Goal: Task Accomplishment & Management: Use online tool/utility

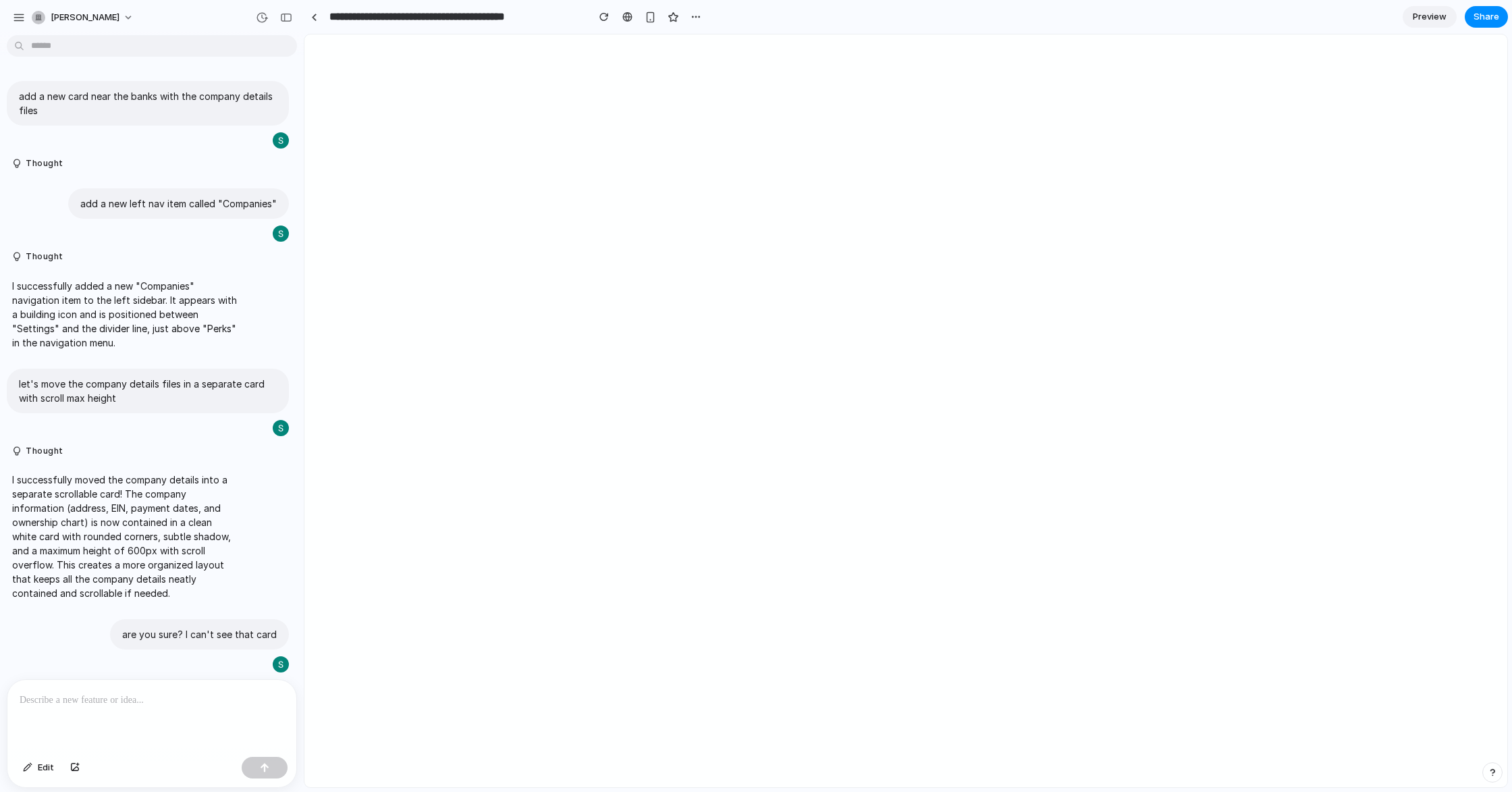
scroll to position [406, 0]
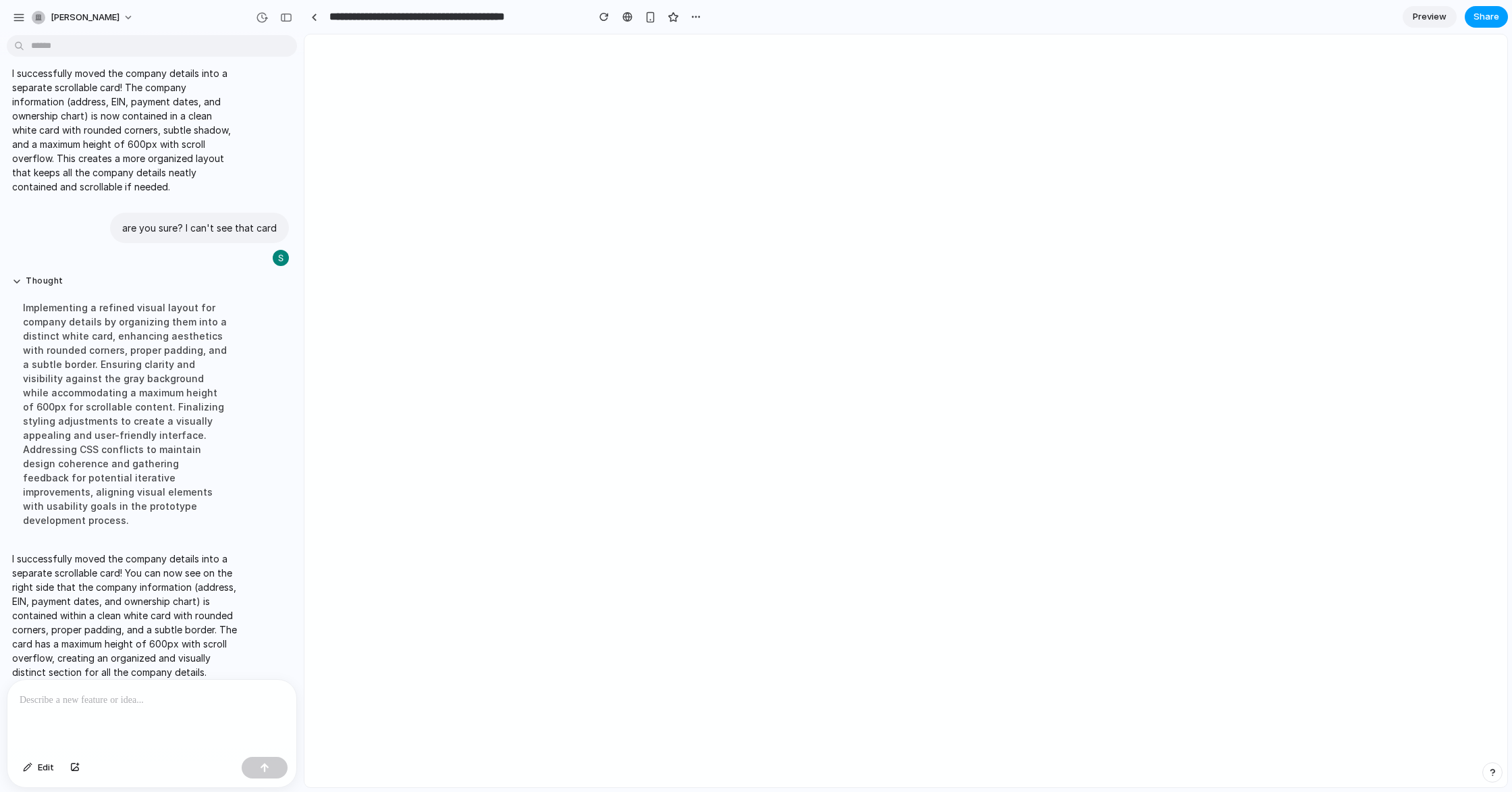
click at [1485, 16] on span "Share" at bounding box center [1485, 16] width 26 height 13
click at [1400, 143] on div at bounding box center [1398, 144] width 12 height 12
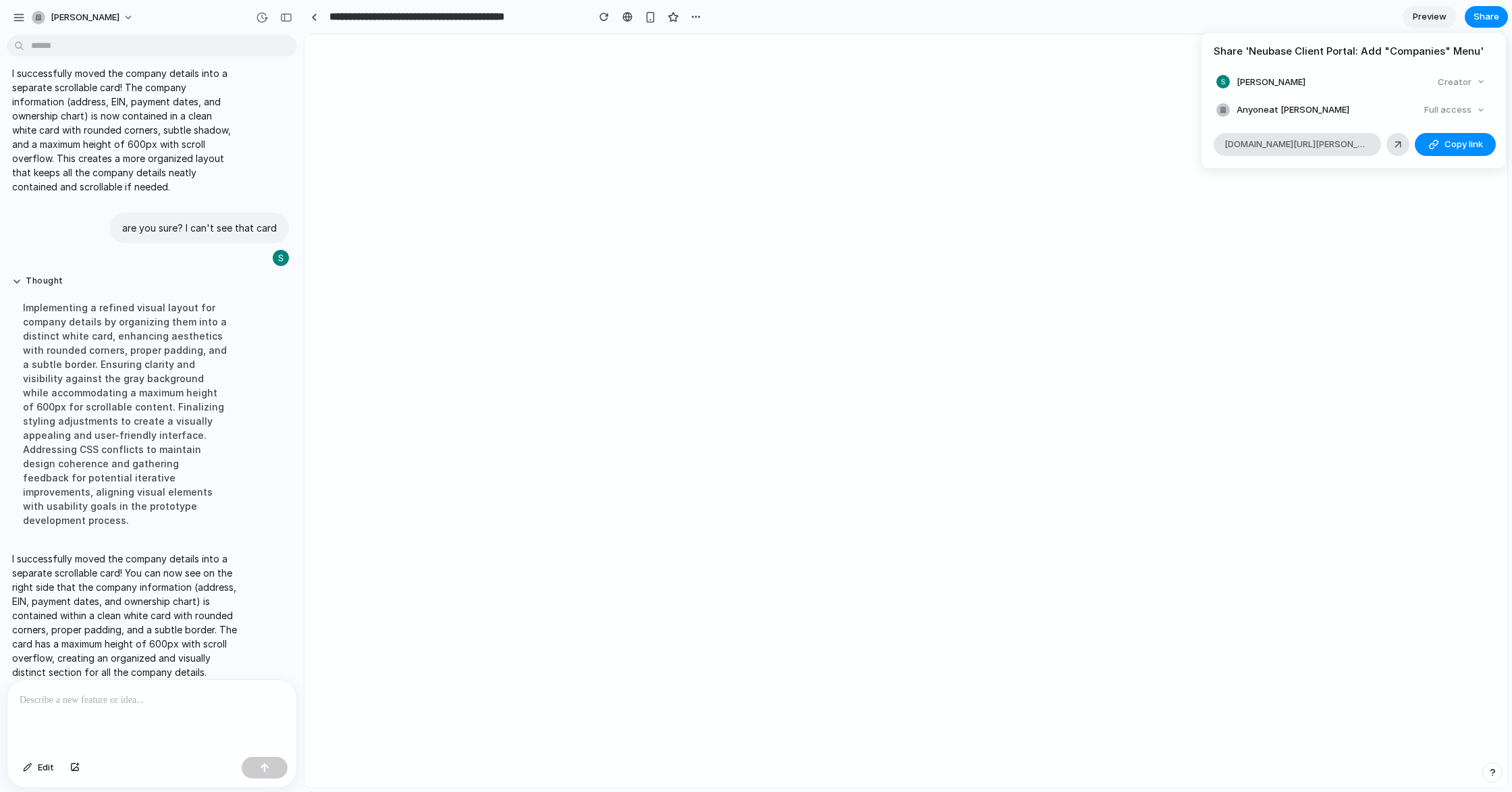
click at [1079, 51] on div "Share ' Neubase Client Portal: Add "Companies" Menu ' Stefan Adrian Creator Any…" at bounding box center [756, 396] width 1512 height 792
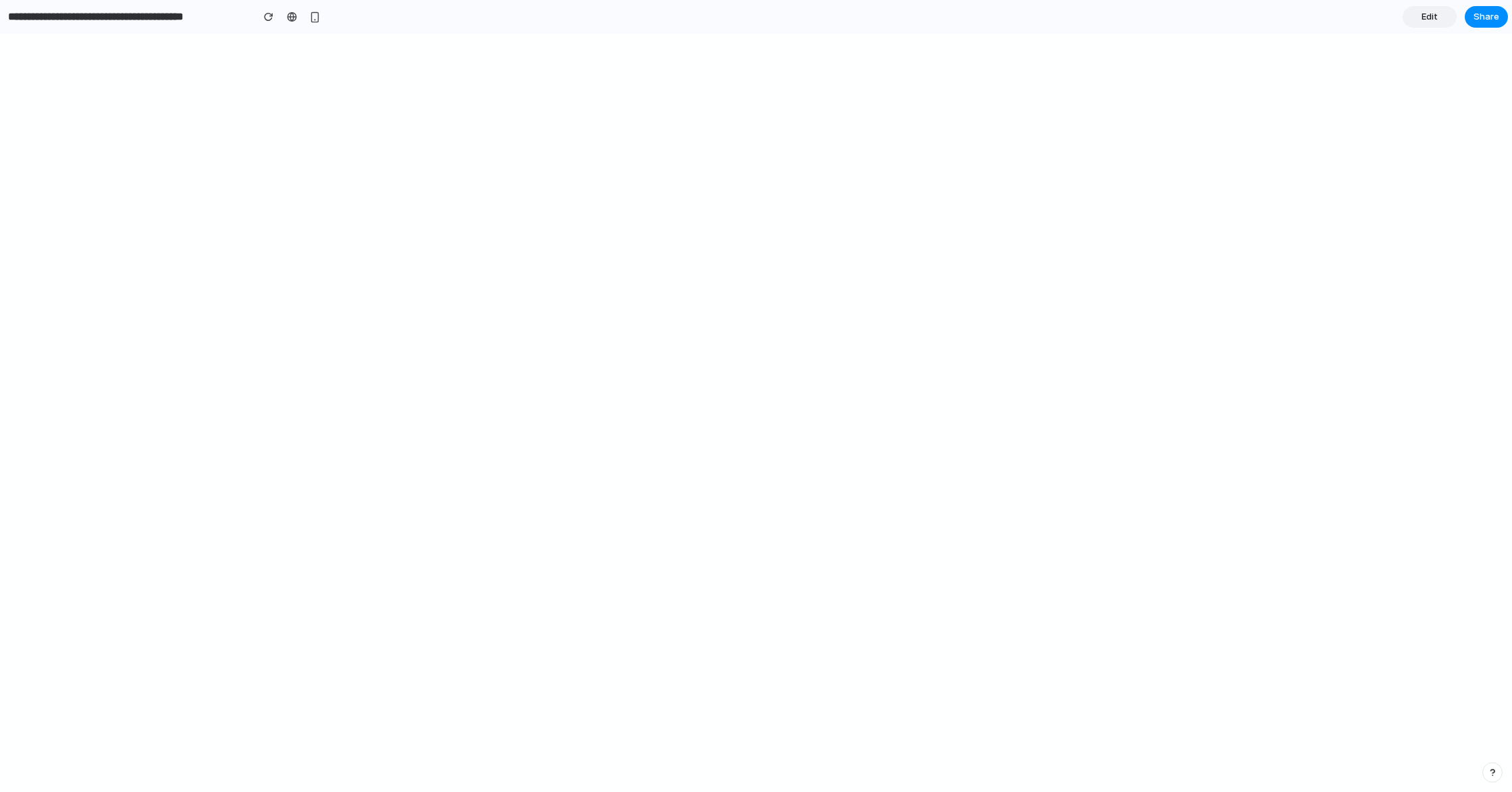
click at [1428, 20] on span "Edit" at bounding box center [1429, 16] width 16 height 13
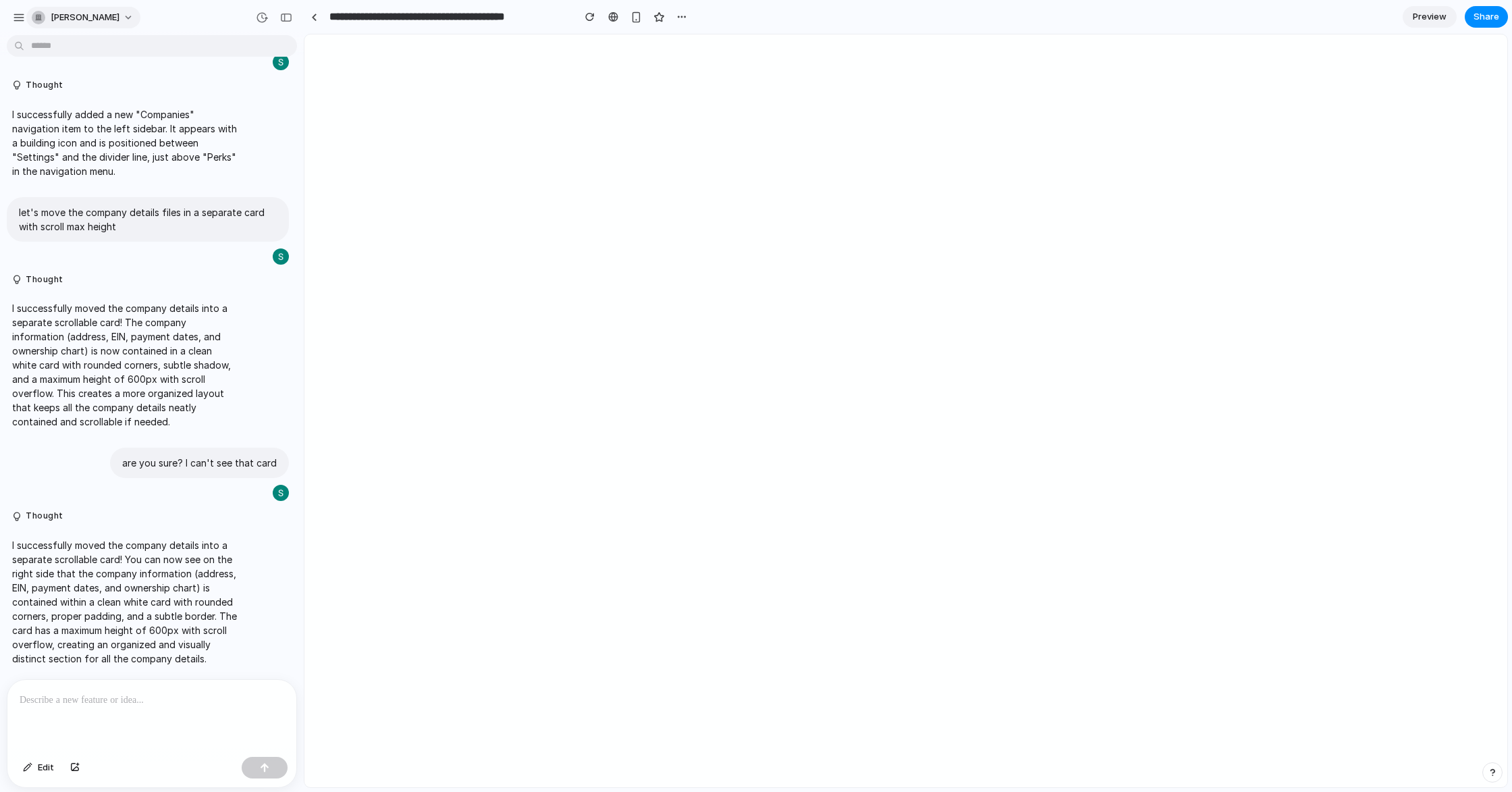
click at [29, 16] on button "[PERSON_NAME]" at bounding box center [84, 18] width 114 height 22
click at [20, 16] on div "Settings Invite members Change theme Sign out" at bounding box center [756, 396] width 1512 height 792
click at [14, 16] on div "button" at bounding box center [19, 18] width 12 height 12
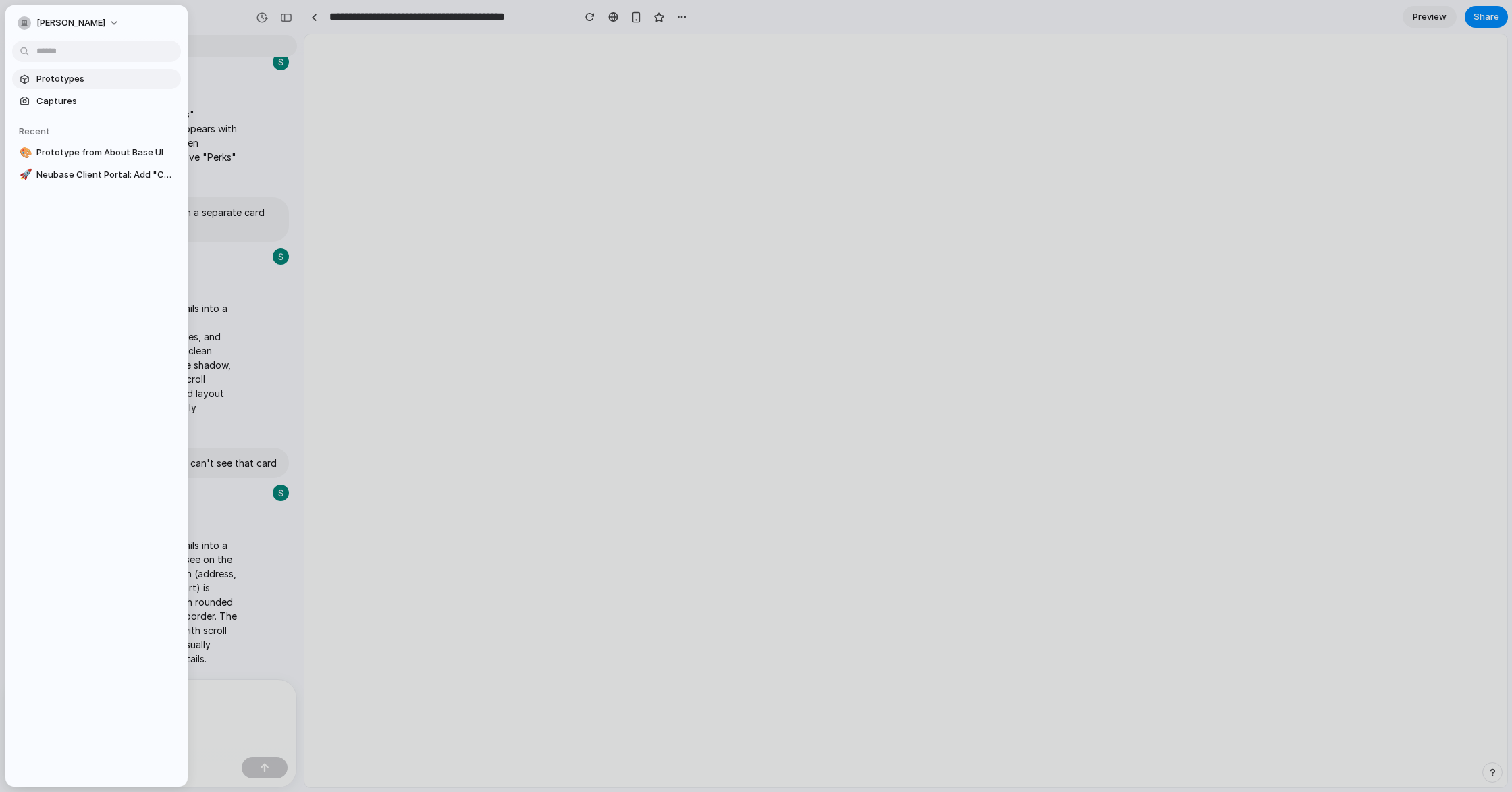
click at [57, 77] on span "Prototypes" at bounding box center [106, 78] width 139 height 13
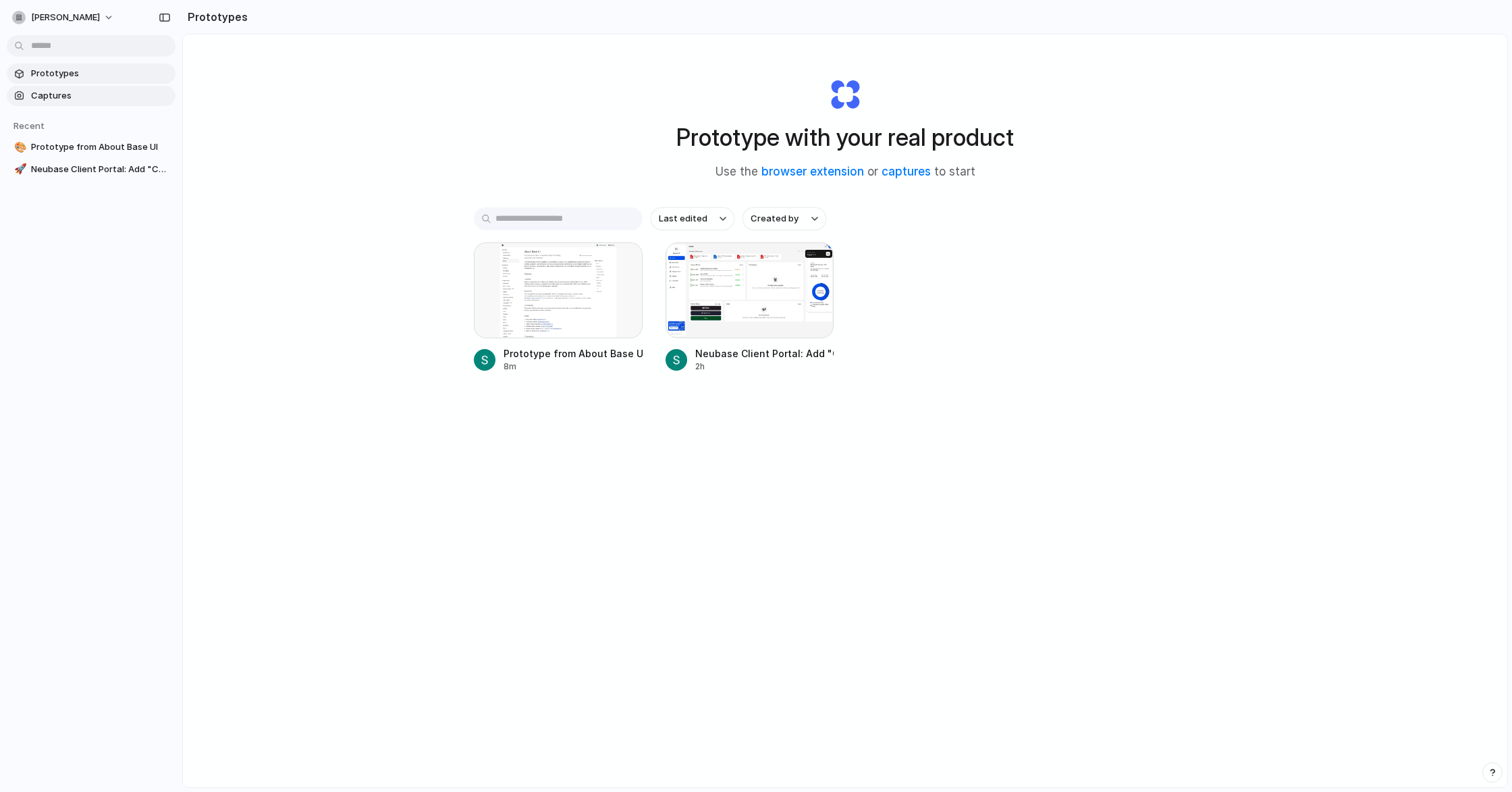
click at [66, 91] on span "Captures" at bounding box center [101, 95] width 139 height 13
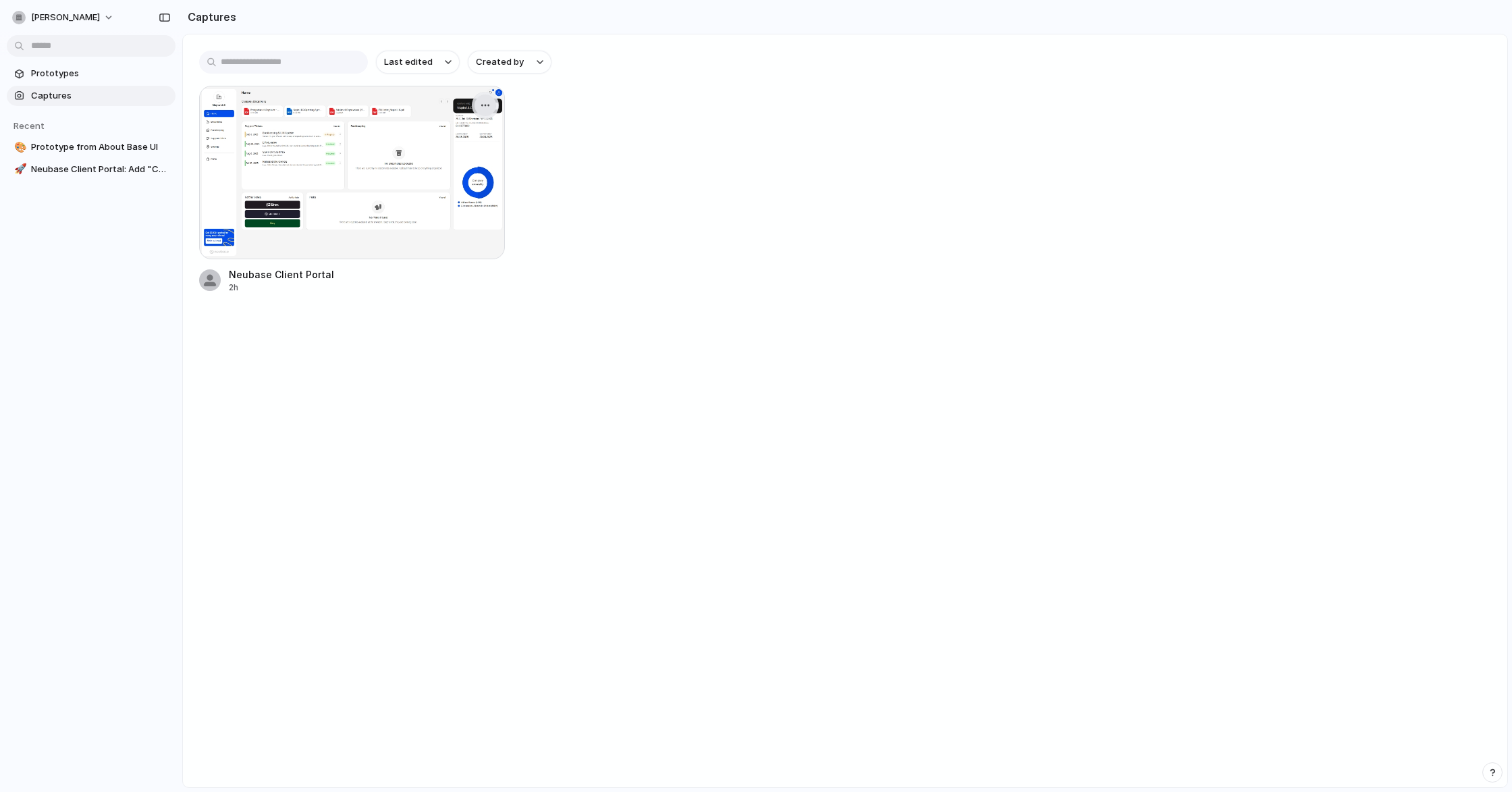
click at [484, 105] on div "button" at bounding box center [485, 105] width 11 height 11
click at [484, 105] on div "Create prototype Rename Copy link Open original page Delete" at bounding box center [756, 396] width 1512 height 792
click at [68, 82] on link "Prototypes" at bounding box center [91, 73] width 169 height 20
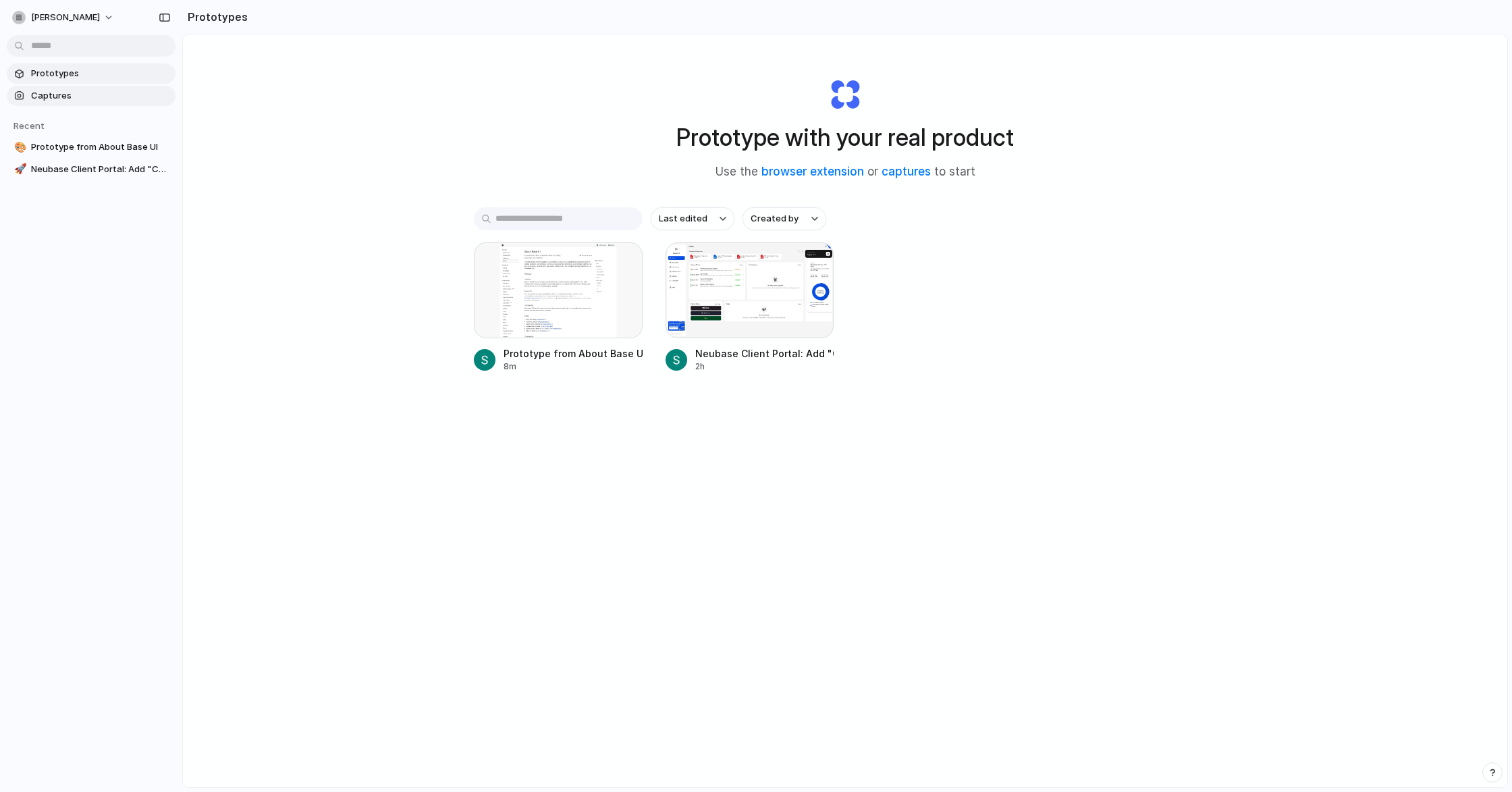
click at [59, 96] on span "Captures" at bounding box center [101, 95] width 139 height 13
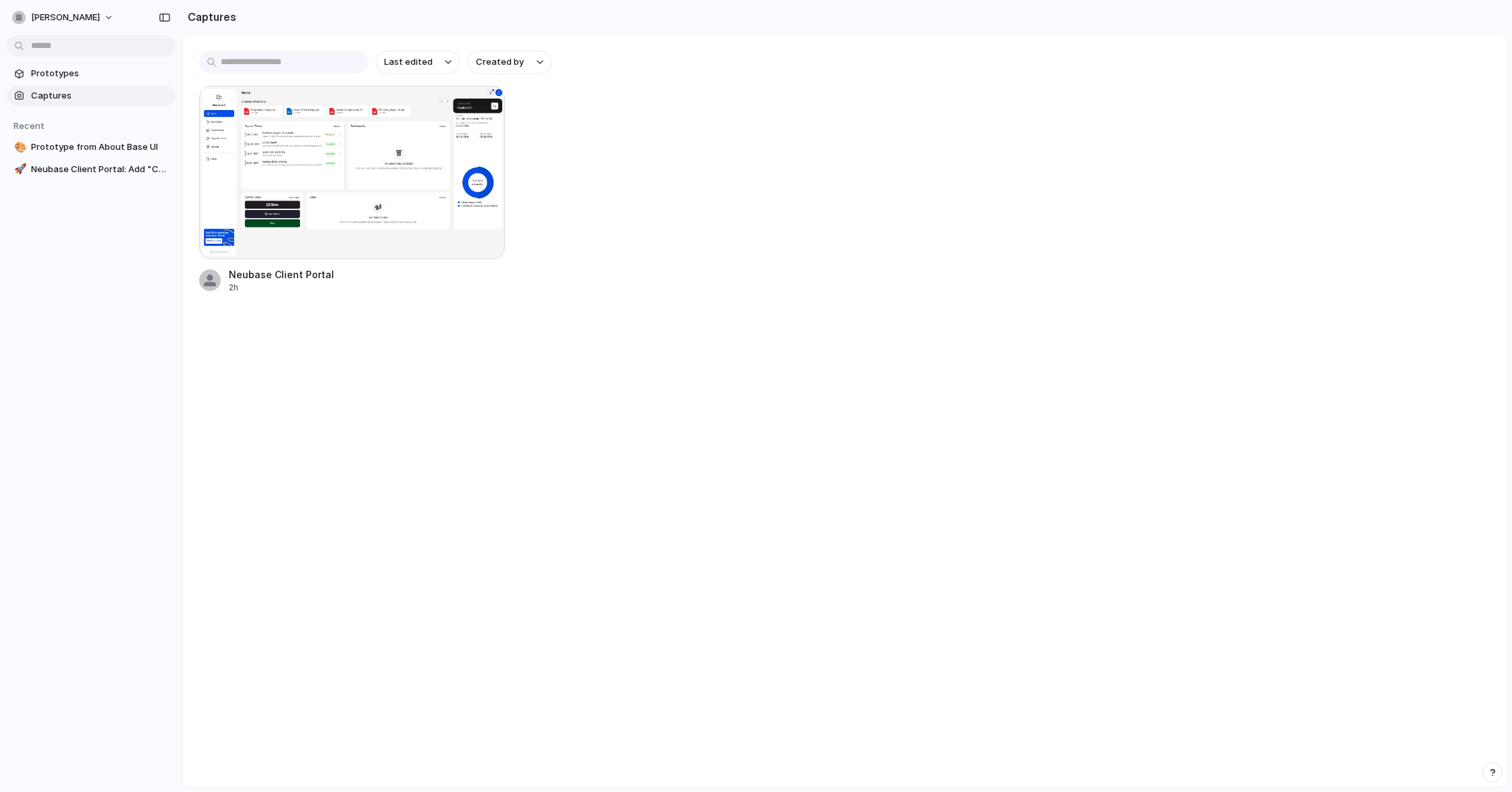
click at [600, 235] on div "Neubase Client Portal 2h" at bounding box center [845, 190] width 1292 height 208
click at [510, 70] on button "Created by" at bounding box center [509, 62] width 84 height 23
click at [511, 62] on div "All users [PERSON_NAME]" at bounding box center [756, 396] width 1512 height 792
click at [415, 59] on span "Last edited" at bounding box center [408, 62] width 48 height 13
click at [415, 60] on div "Last edited Last created Alphabetical" at bounding box center [756, 396] width 1512 height 792
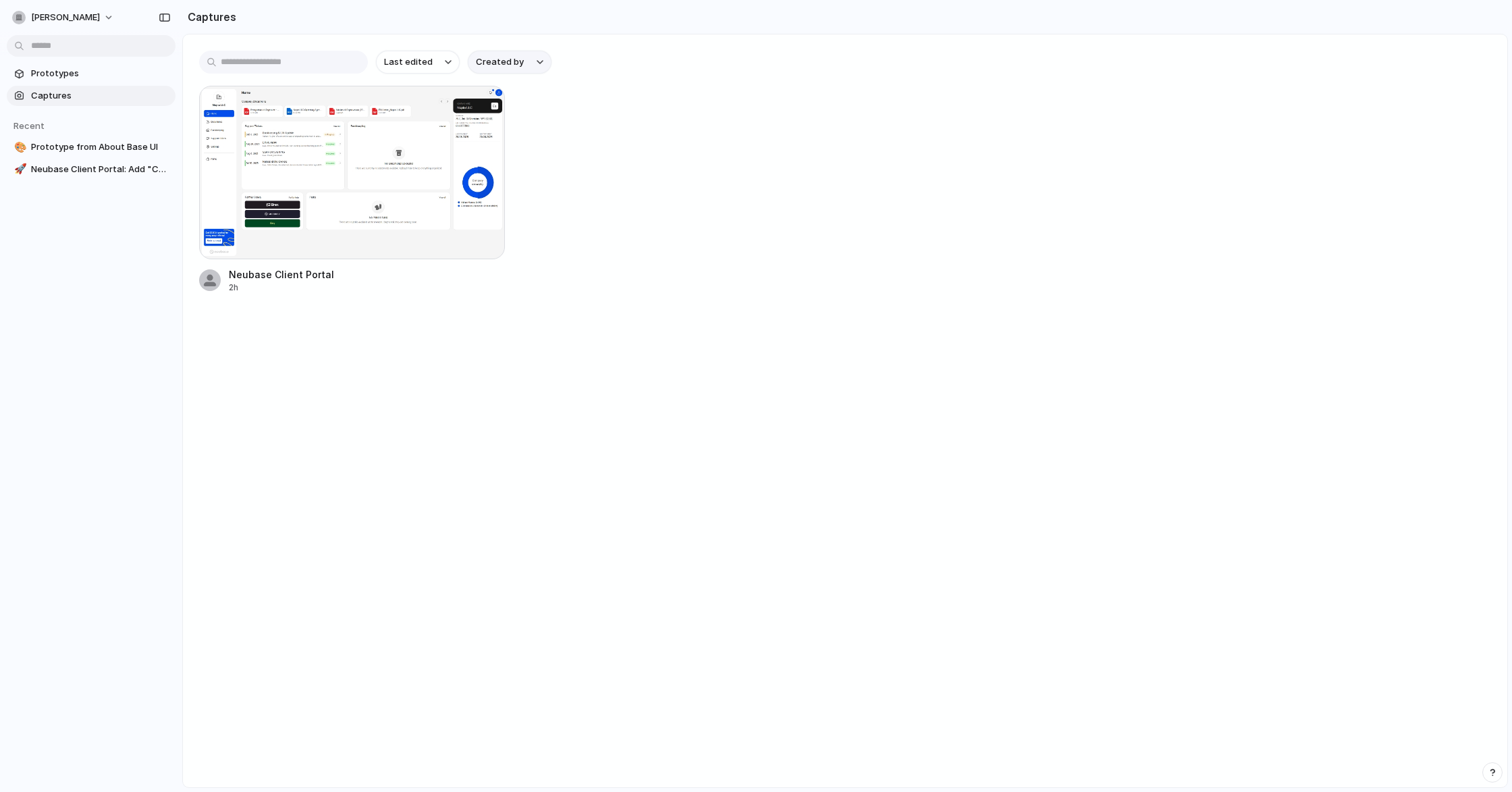
click at [497, 59] on span "Created by" at bounding box center [499, 62] width 48 height 13
click at [517, 59] on div "All users [PERSON_NAME]" at bounding box center [756, 396] width 1512 height 792
click at [446, 62] on div "button" at bounding box center [448, 62] width 7 height 5
click at [446, 62] on div "Last edited Last created Alphabetical" at bounding box center [756, 396] width 1512 height 792
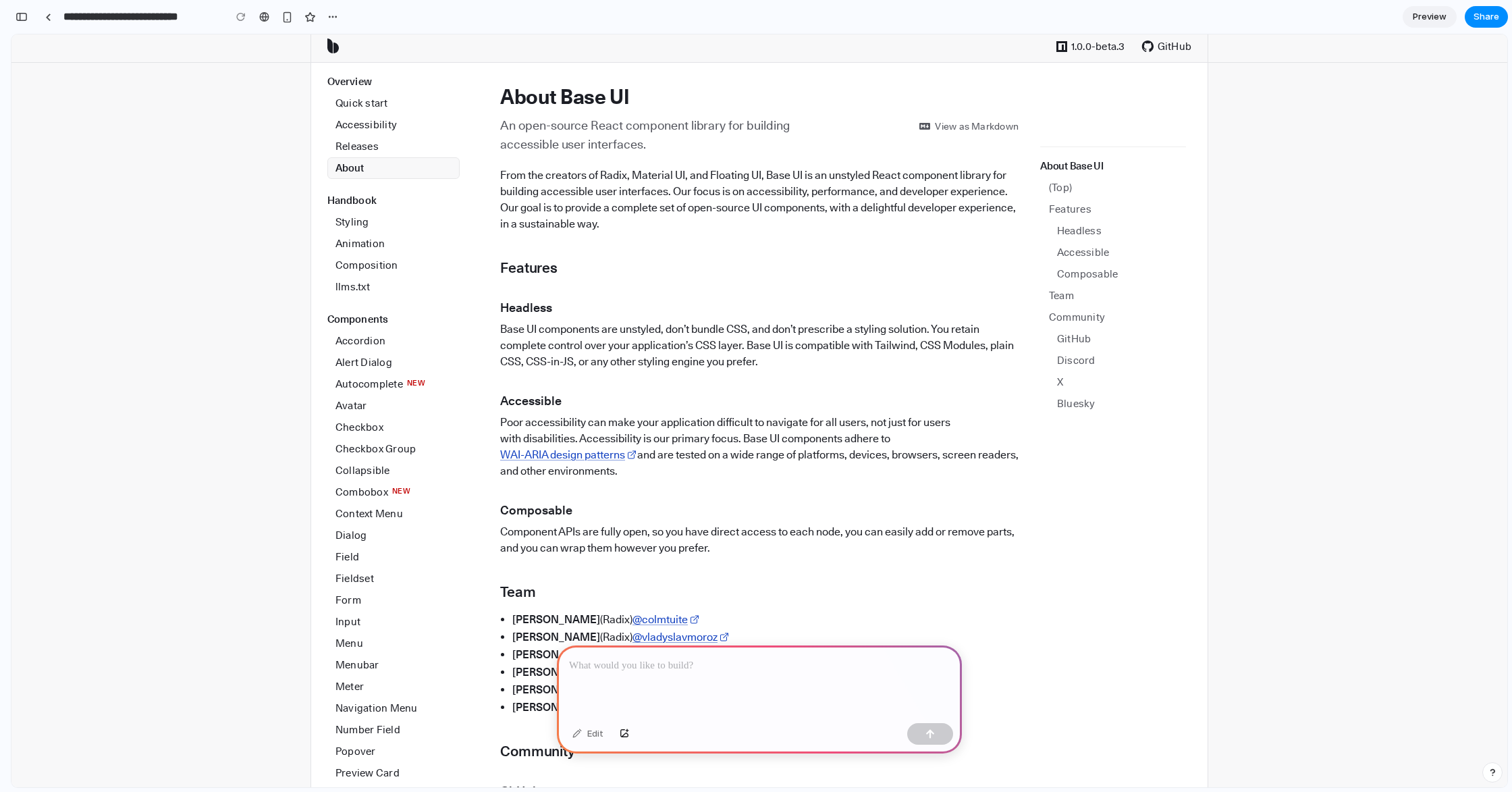
scroll to position [3, 0]
click at [840, 234] on div "About Base UI (Top) Features Headless Accessible Composable Team Community GitH…" at bounding box center [759, 544] width 519 height 919
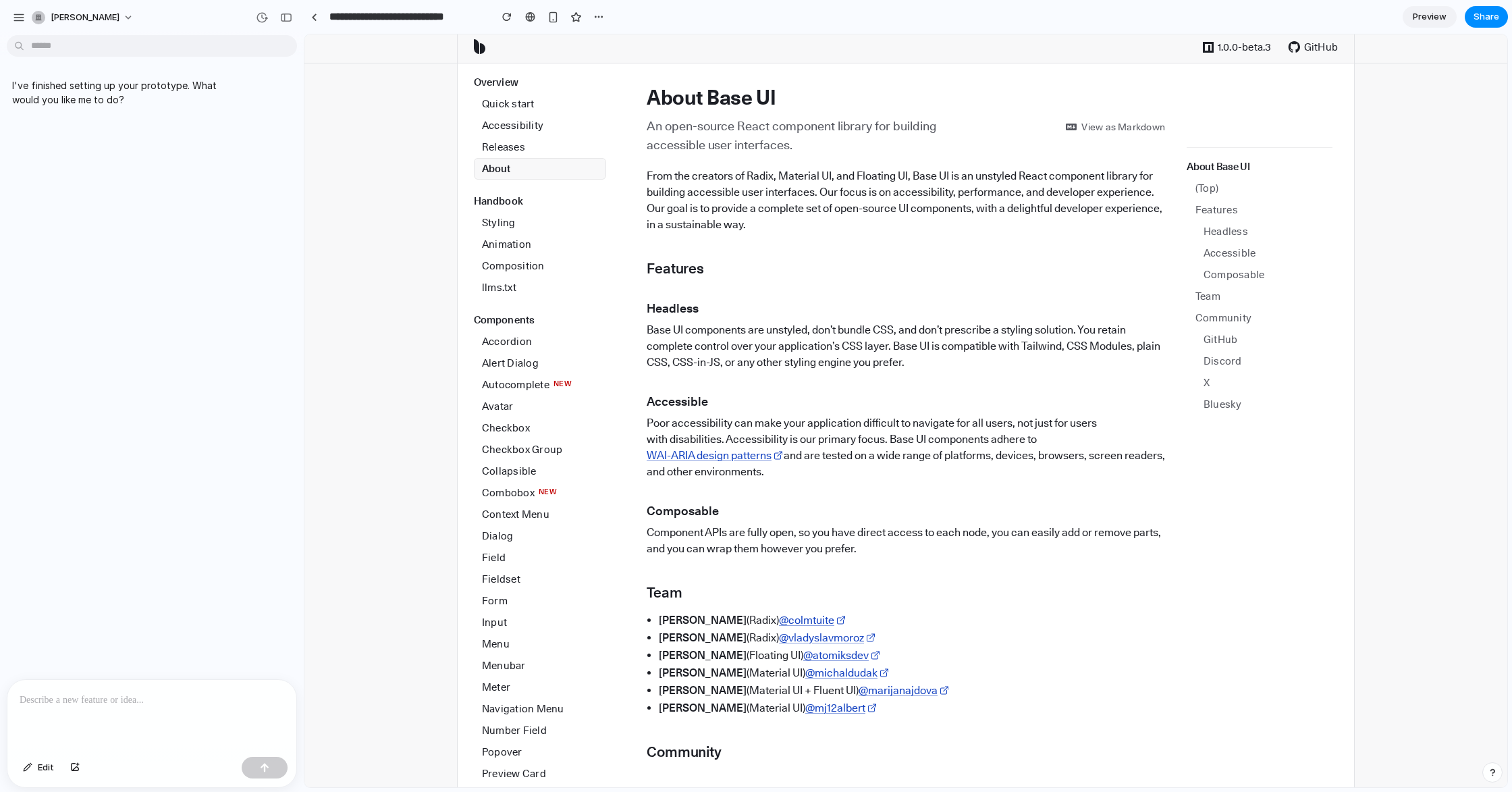
click at [187, 701] on p at bounding box center [152, 700] width 265 height 16
